Goal: Task Accomplishment & Management: Use online tool/utility

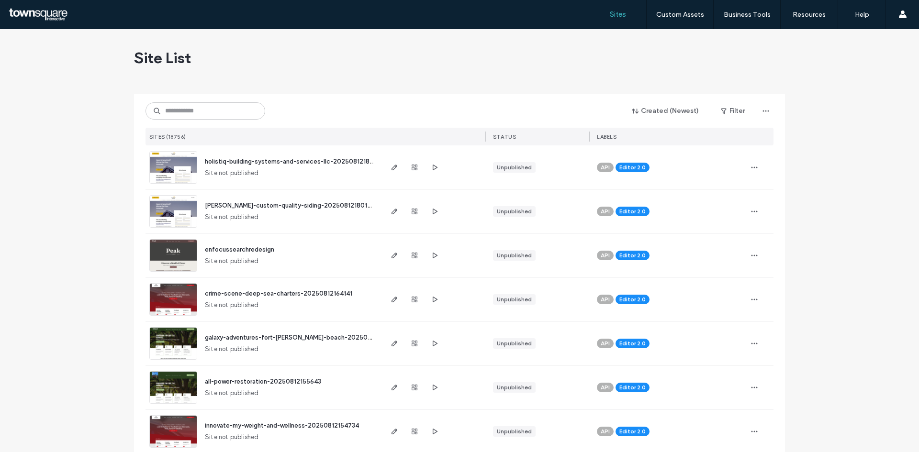
click at [206, 121] on div "Created (Newest) Filter SITES (18756) STATUS LABELS" at bounding box center [460, 119] width 628 height 51
click at [207, 116] on input at bounding box center [206, 110] width 120 height 17
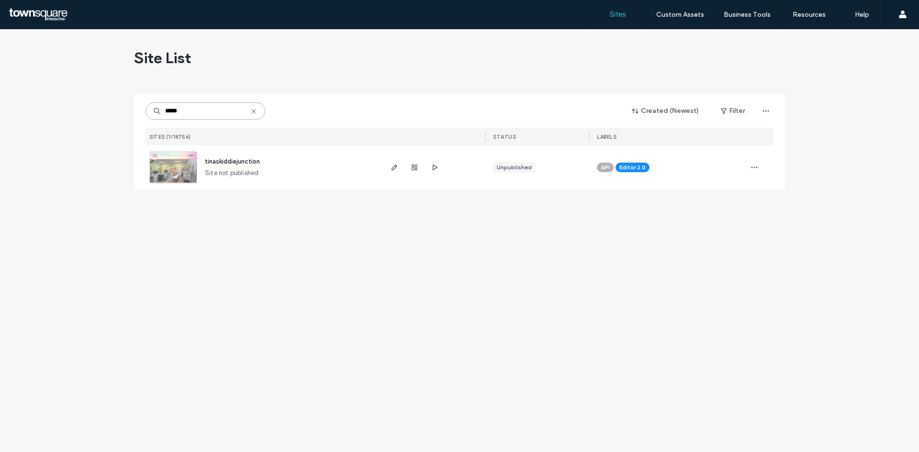
type input "*****"
click at [181, 166] on img at bounding box center [173, 184] width 47 height 65
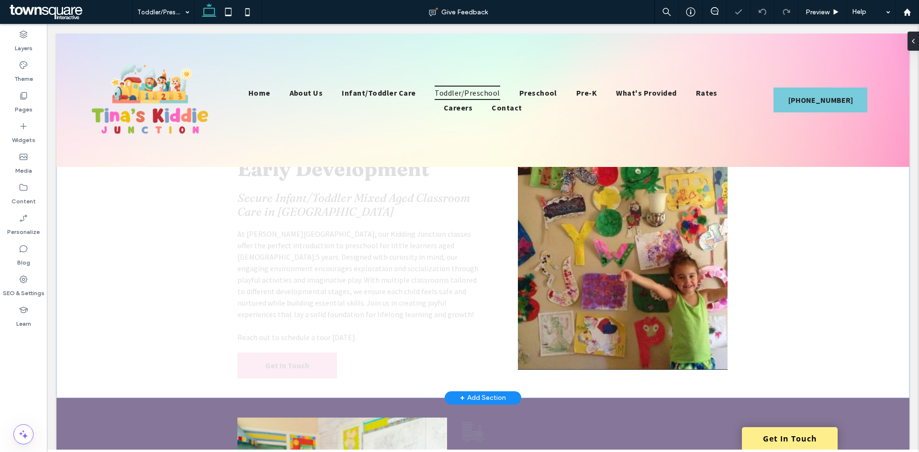
scroll to position [96, 0]
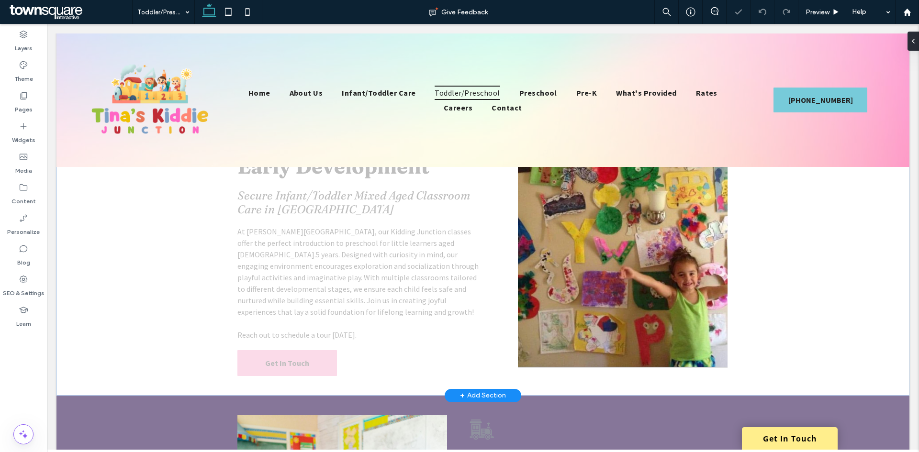
click at [613, 242] on img at bounding box center [623, 229] width 210 height 277
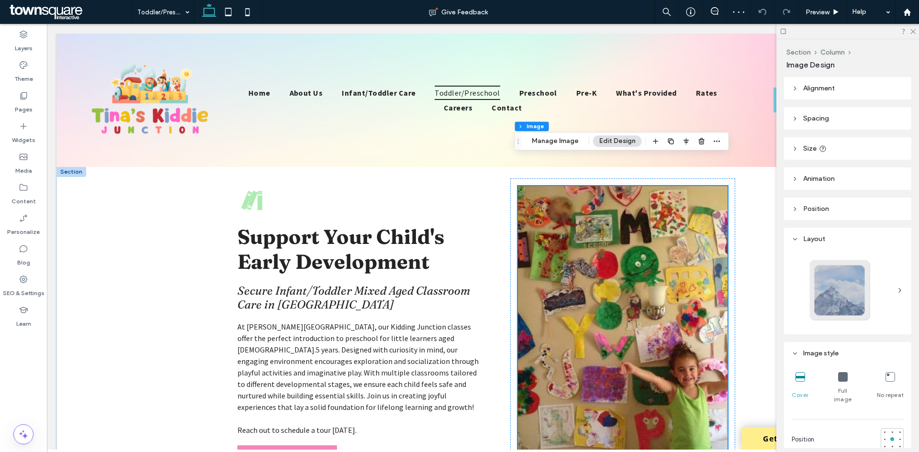
scroll to position [0, 0]
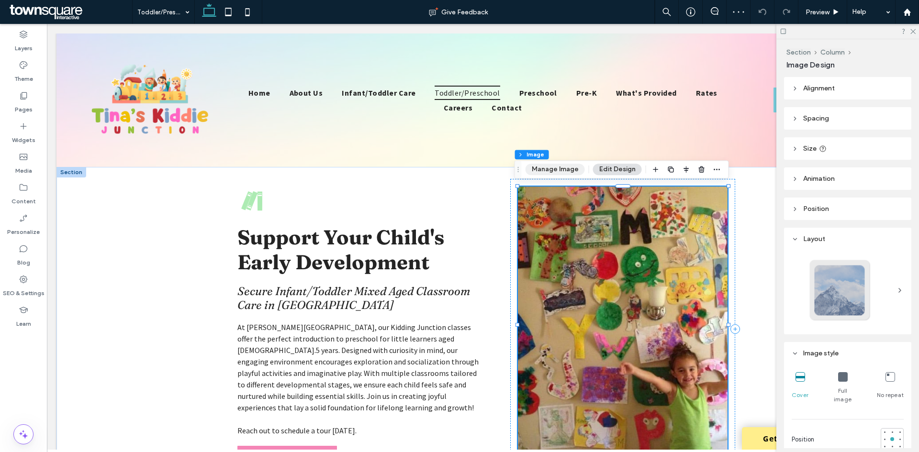
click at [559, 169] on button "Manage Image" at bounding box center [555, 169] width 59 height 11
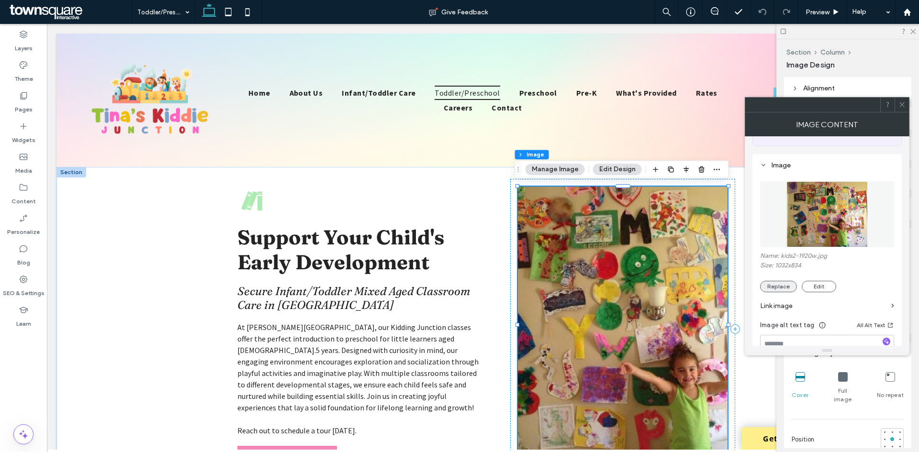
click at [779, 309] on div "Name: kids2-1920w.jpg Size: 1032x834 Replace Edit Link image Image alt text tag…" at bounding box center [827, 301] width 134 height 259
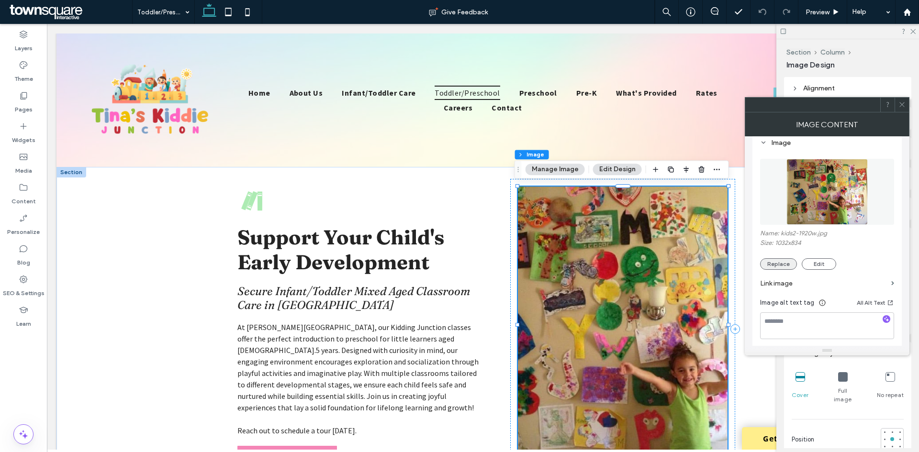
click at [780, 267] on button "Replace" at bounding box center [778, 264] width 37 height 11
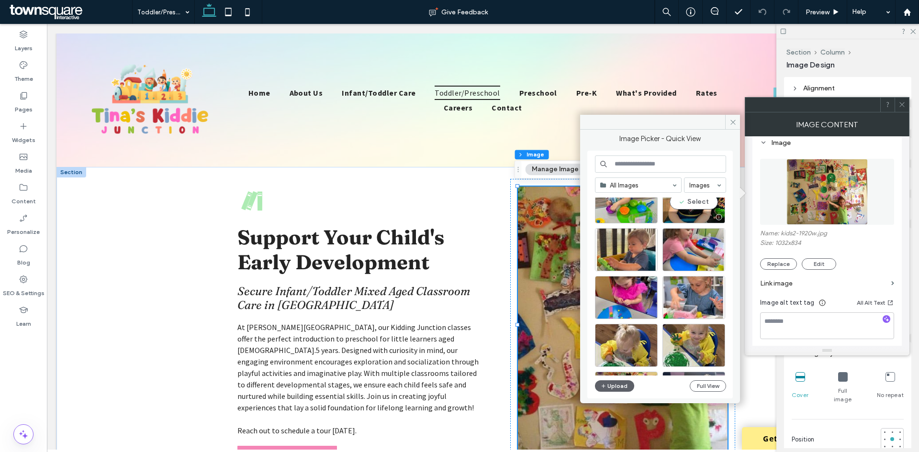
scroll to position [335, 0]
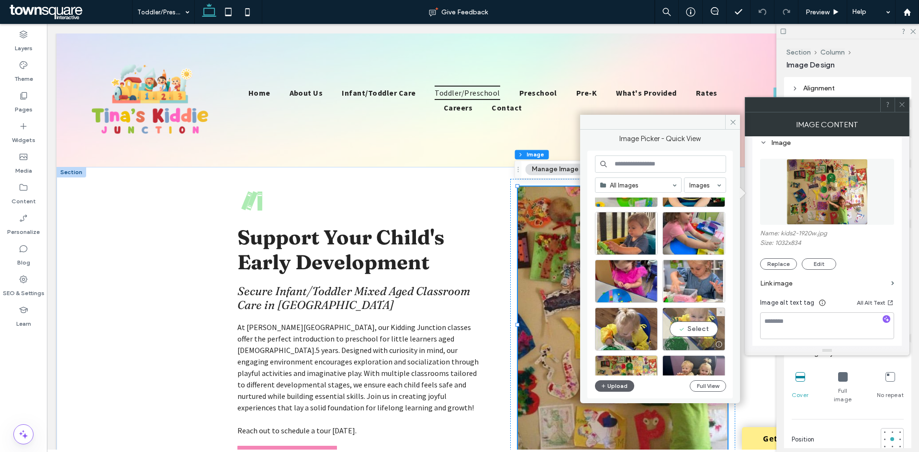
click at [701, 330] on div "Select" at bounding box center [694, 329] width 63 height 43
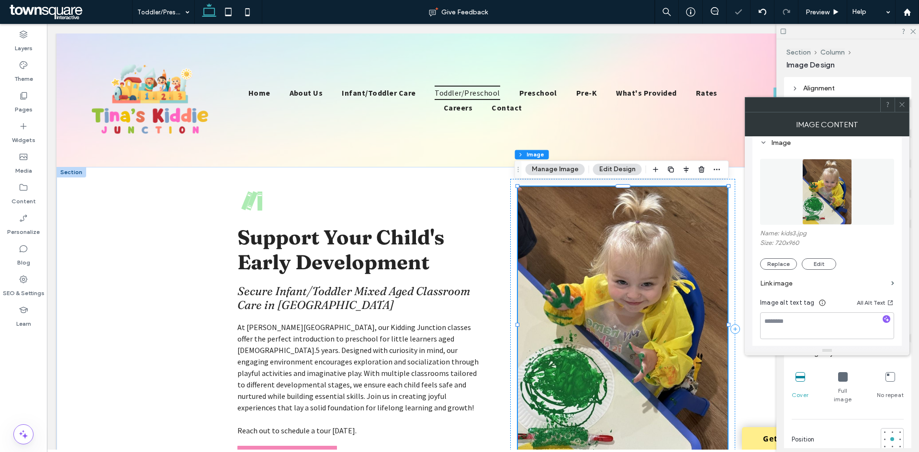
click at [905, 102] on icon at bounding box center [902, 104] width 7 height 7
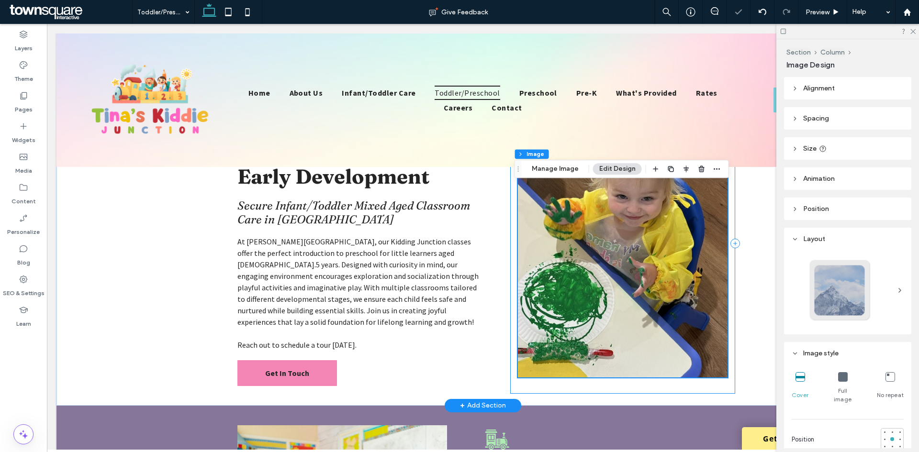
scroll to position [239, 0]
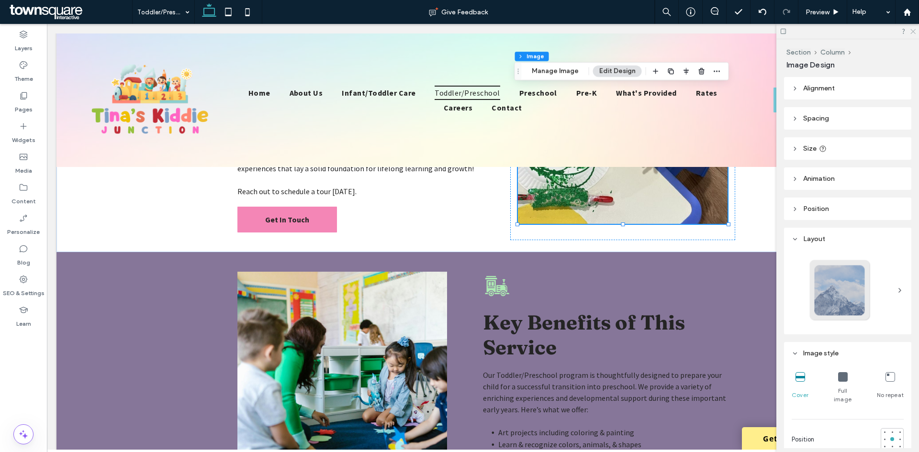
click at [910, 32] on icon at bounding box center [913, 31] width 6 height 6
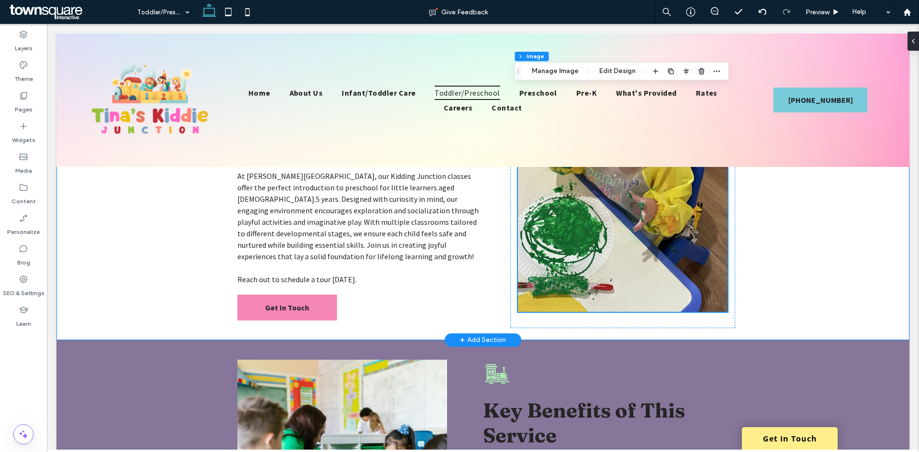
scroll to position [0, 0]
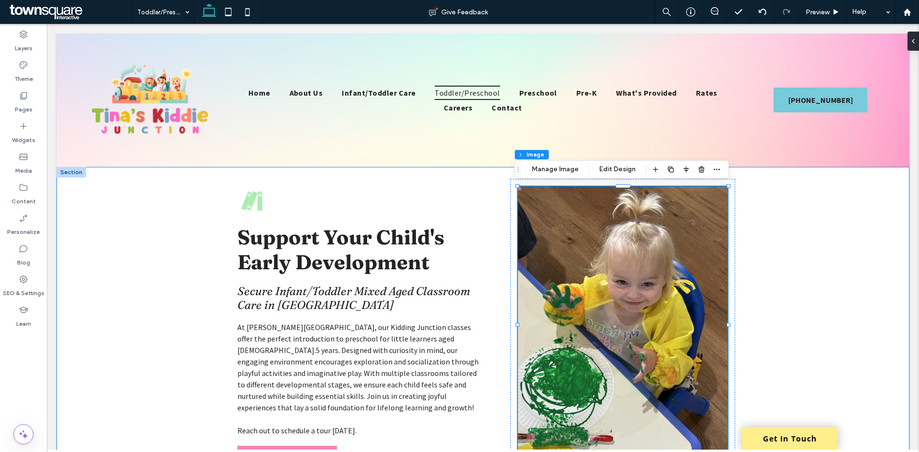
click at [792, 277] on div "Support Your Child's Early Development Secure Infant/Toddler Mixed Aged Classro…" at bounding box center [482, 329] width 853 height 325
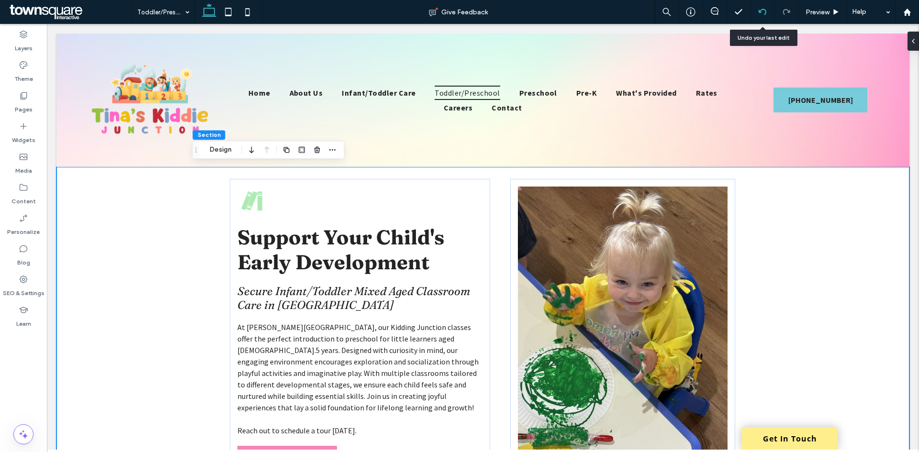
click at [762, 10] on use at bounding box center [762, 12] width 8 height 6
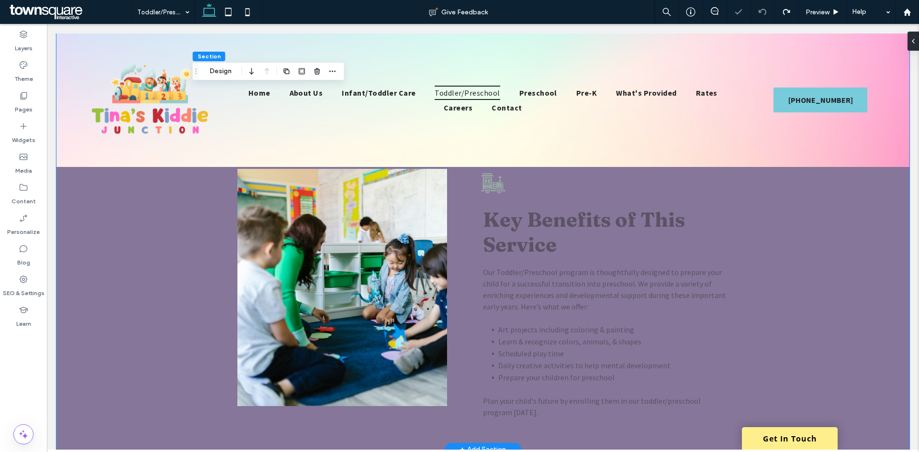
scroll to position [192, 0]
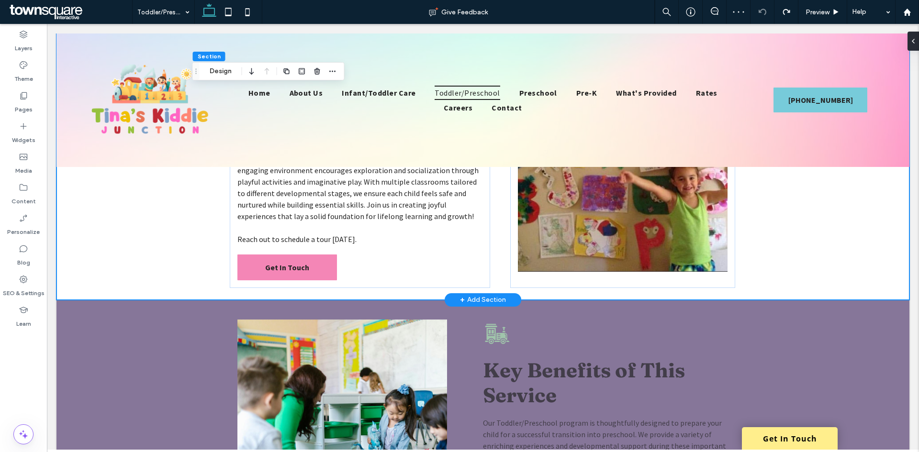
click at [829, 205] on div "Support Your Child's Early Development Secure Infant/Toddler Mixed Aged Classro…" at bounding box center [482, 138] width 853 height 325
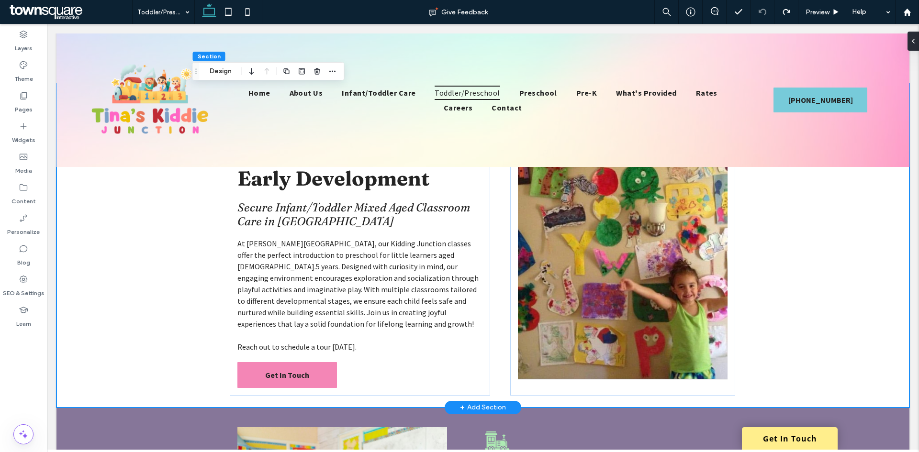
scroll to position [48, 0]
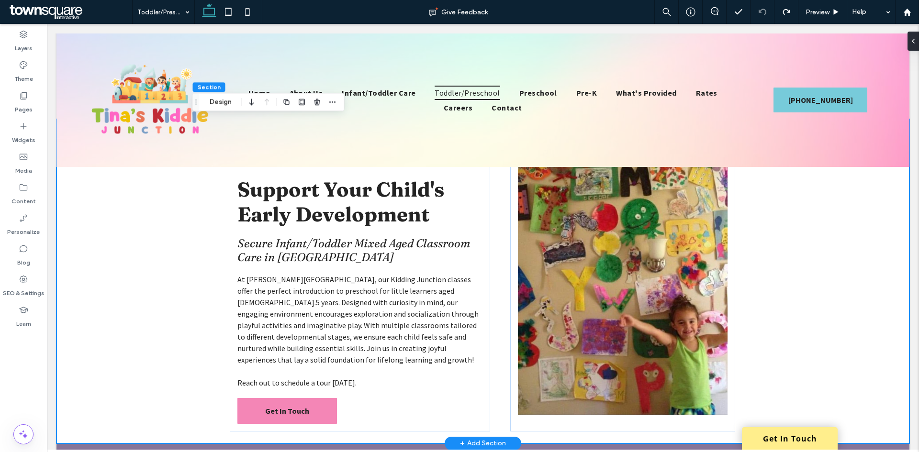
click at [800, 258] on div "Support Your Child's Early Development Secure Infant/Toddler Mixed Aged Classro…" at bounding box center [482, 281] width 853 height 325
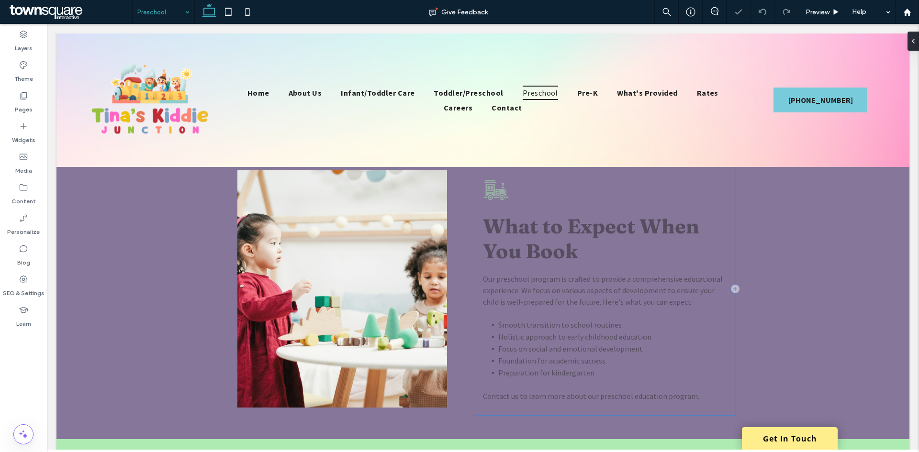
scroll to position [239, 0]
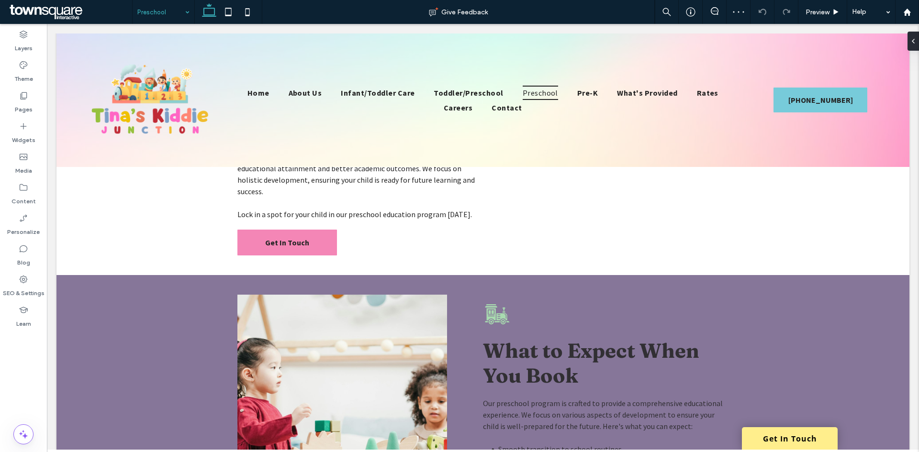
click at [137, 10] on div at bounding box center [164, 12] width 62 height 24
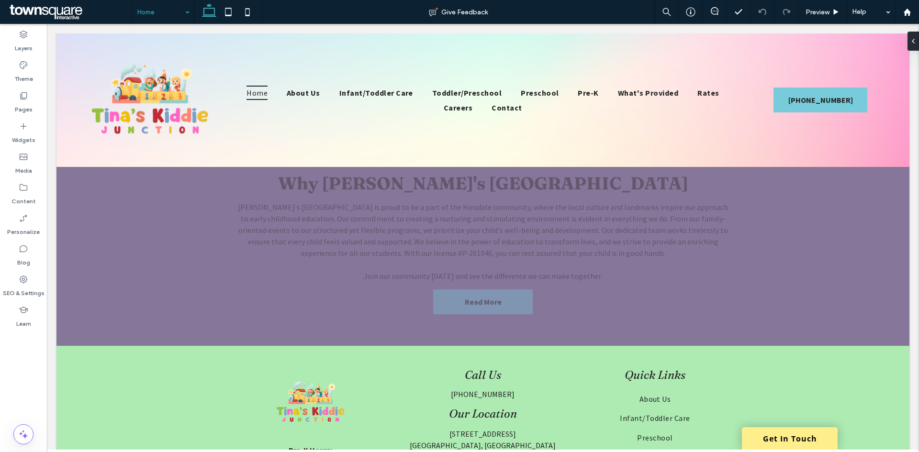
scroll to position [1532, 0]
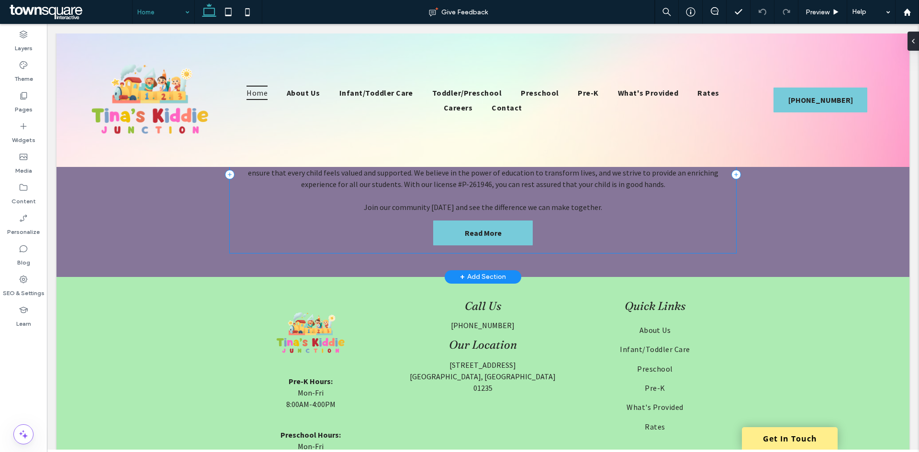
click at [684, 219] on div "Why Tina's Kiddie Junction Tina's Kiddie Junction Learning Center is proud to b…" at bounding box center [483, 174] width 506 height 157
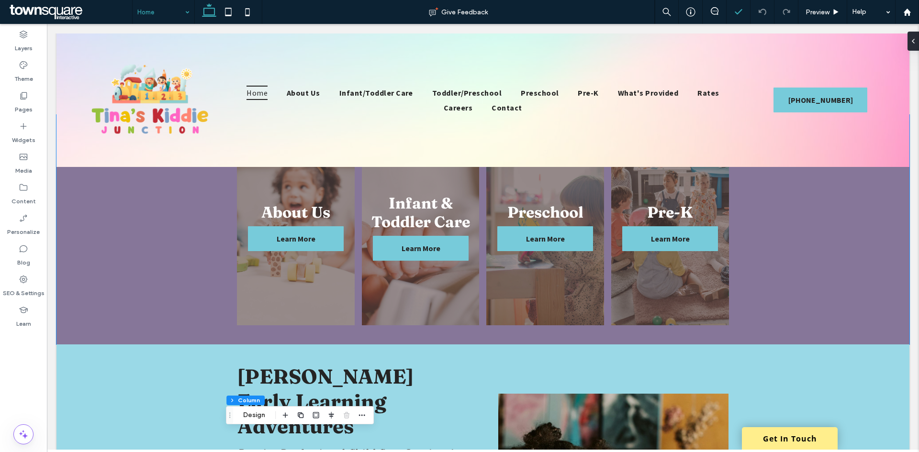
scroll to position [479, 0]
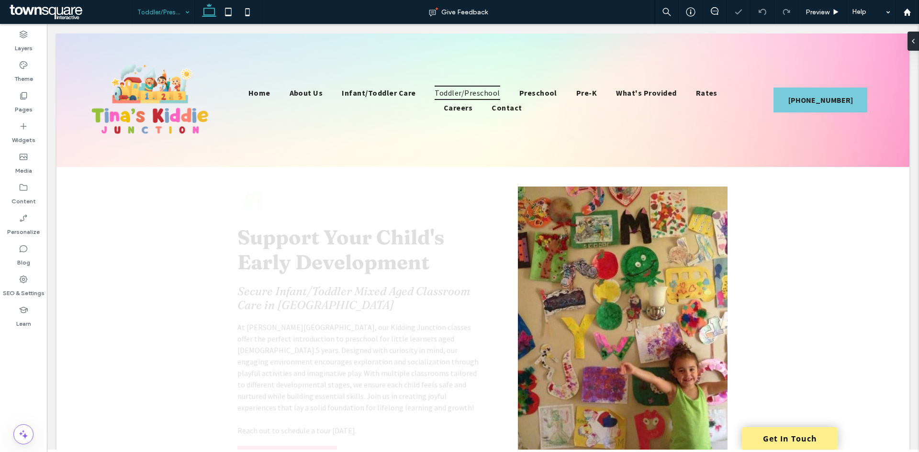
scroll to position [192, 0]
